Goal: Information Seeking & Learning: Learn about a topic

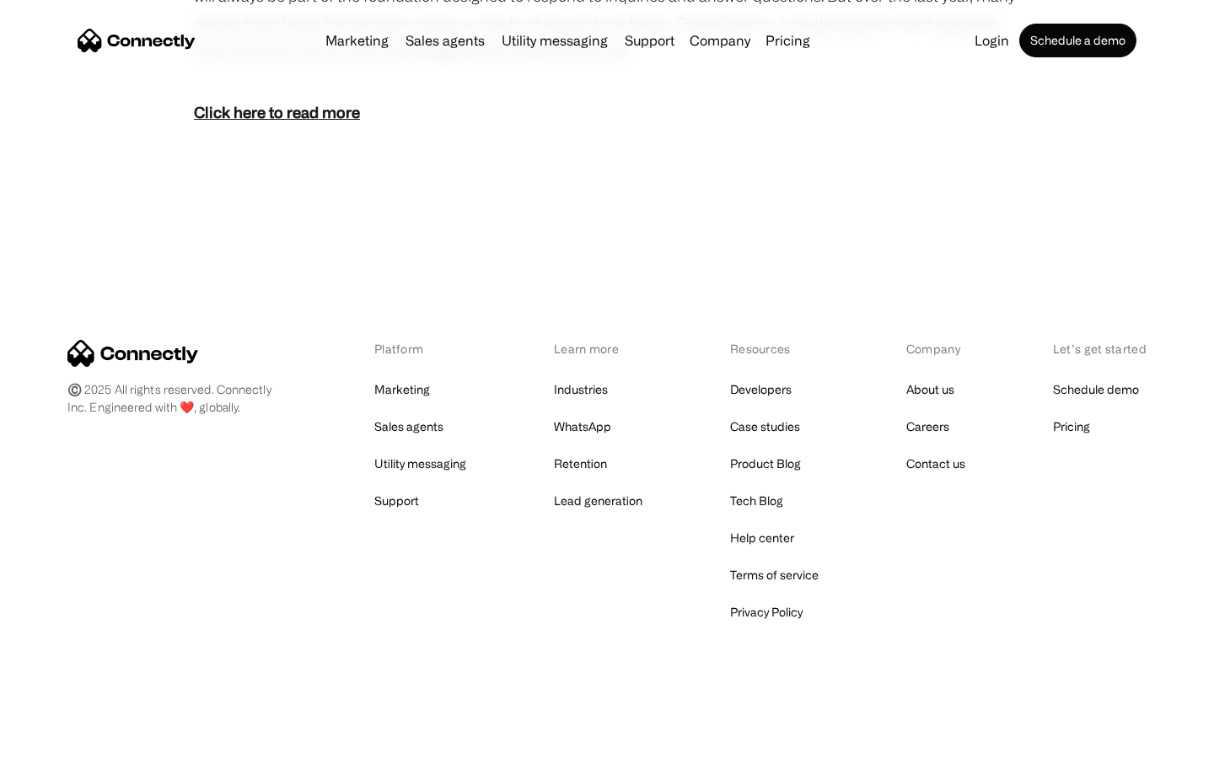
scroll to position [1036, 0]
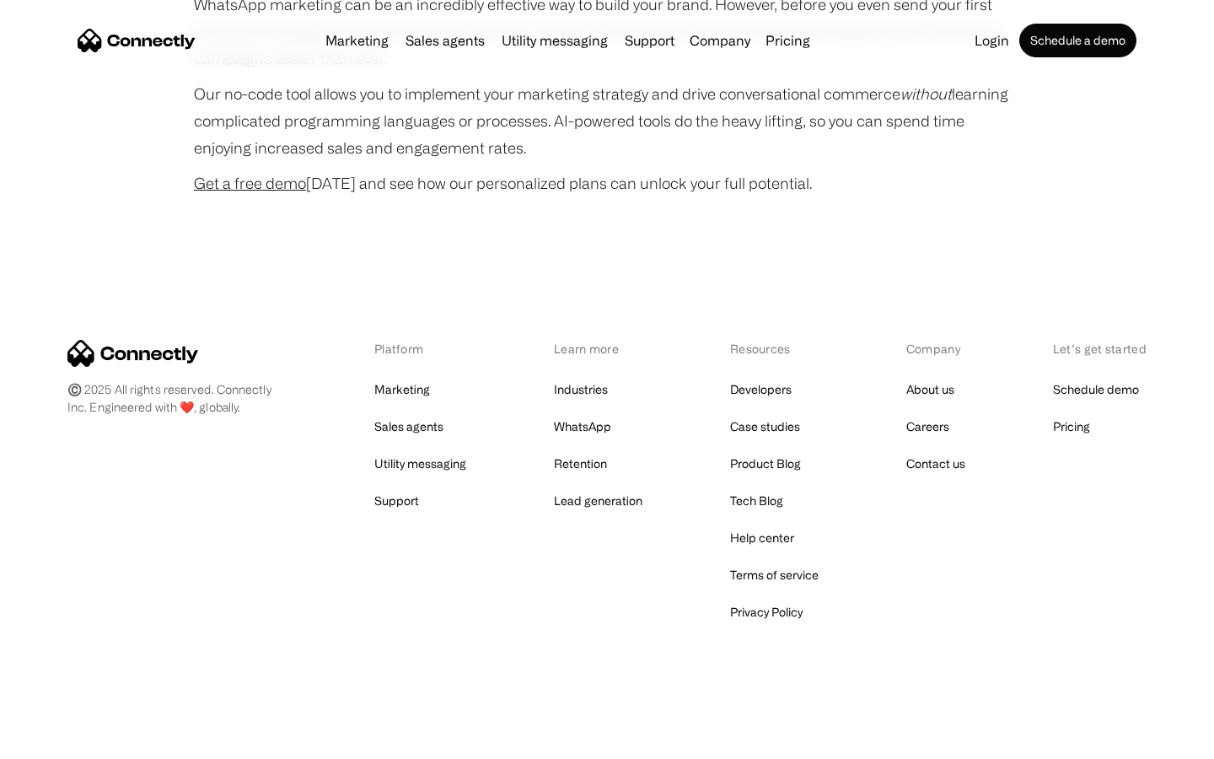
scroll to position [4567, 0]
